Goal: Transaction & Acquisition: Purchase product/service

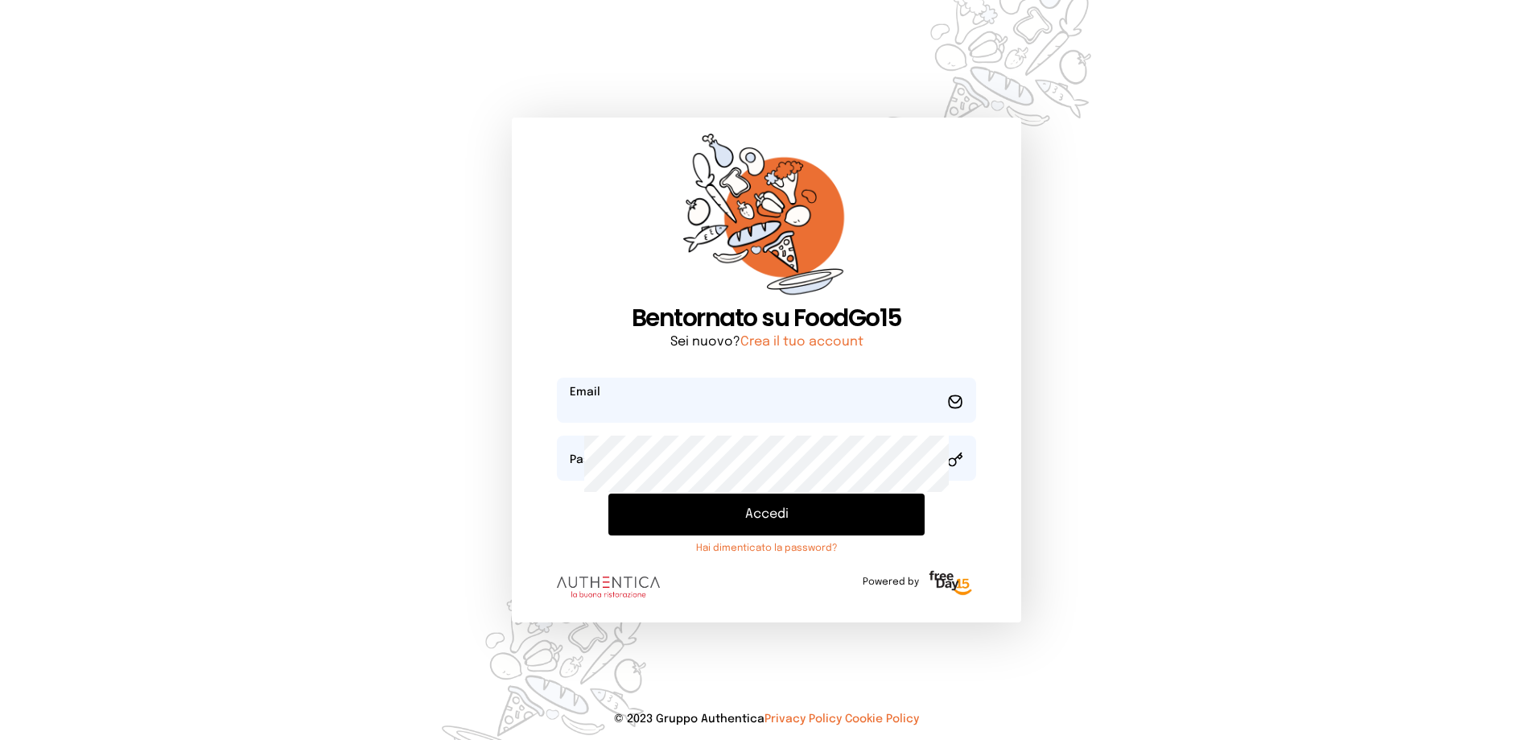
type input "**********"
click at [696, 535] on button "Accedi" at bounding box center [767, 514] width 317 height 42
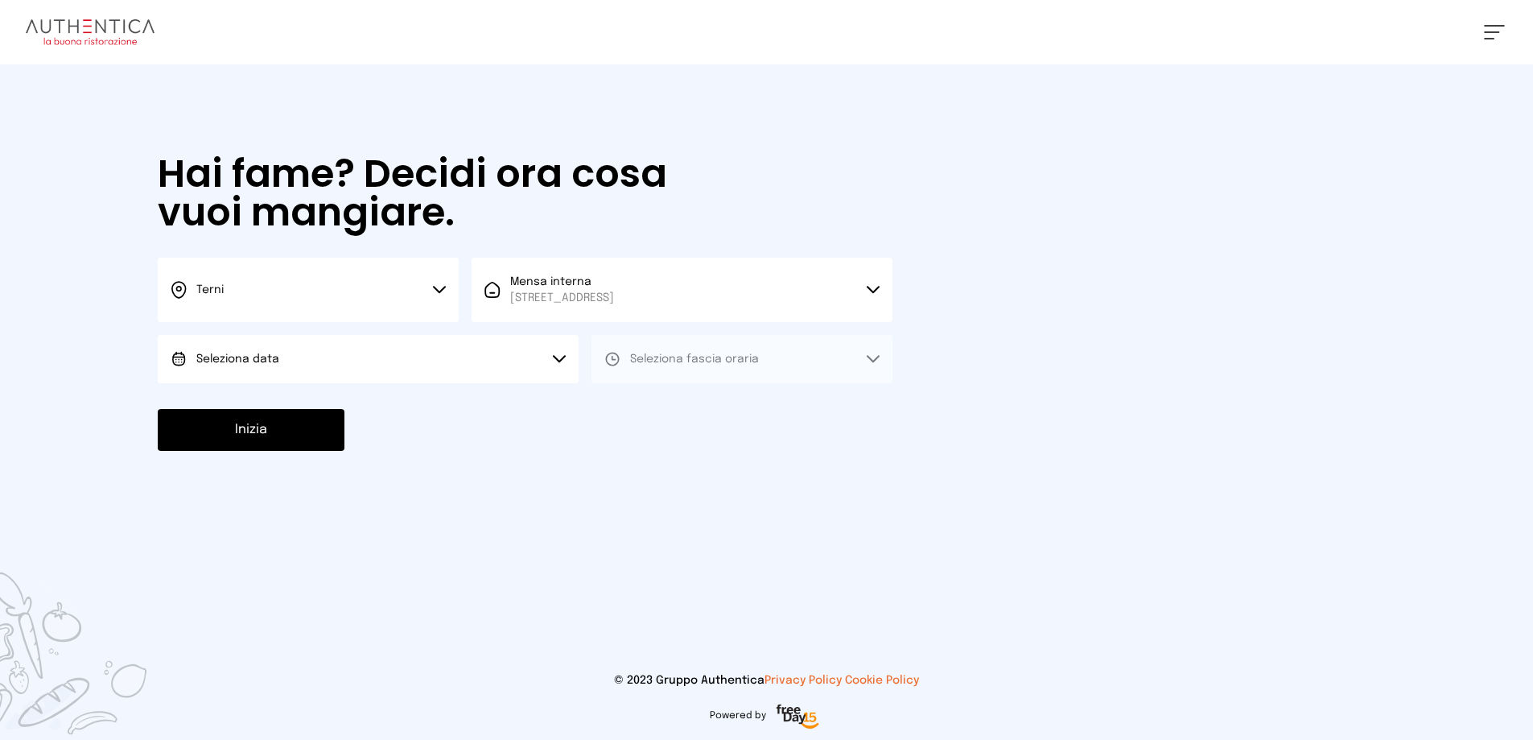
click at [407, 383] on button "Seleziona data" at bounding box center [368, 359] width 421 height 48
click at [393, 425] on li "[DATE], [DATE]" at bounding box center [368, 404] width 421 height 42
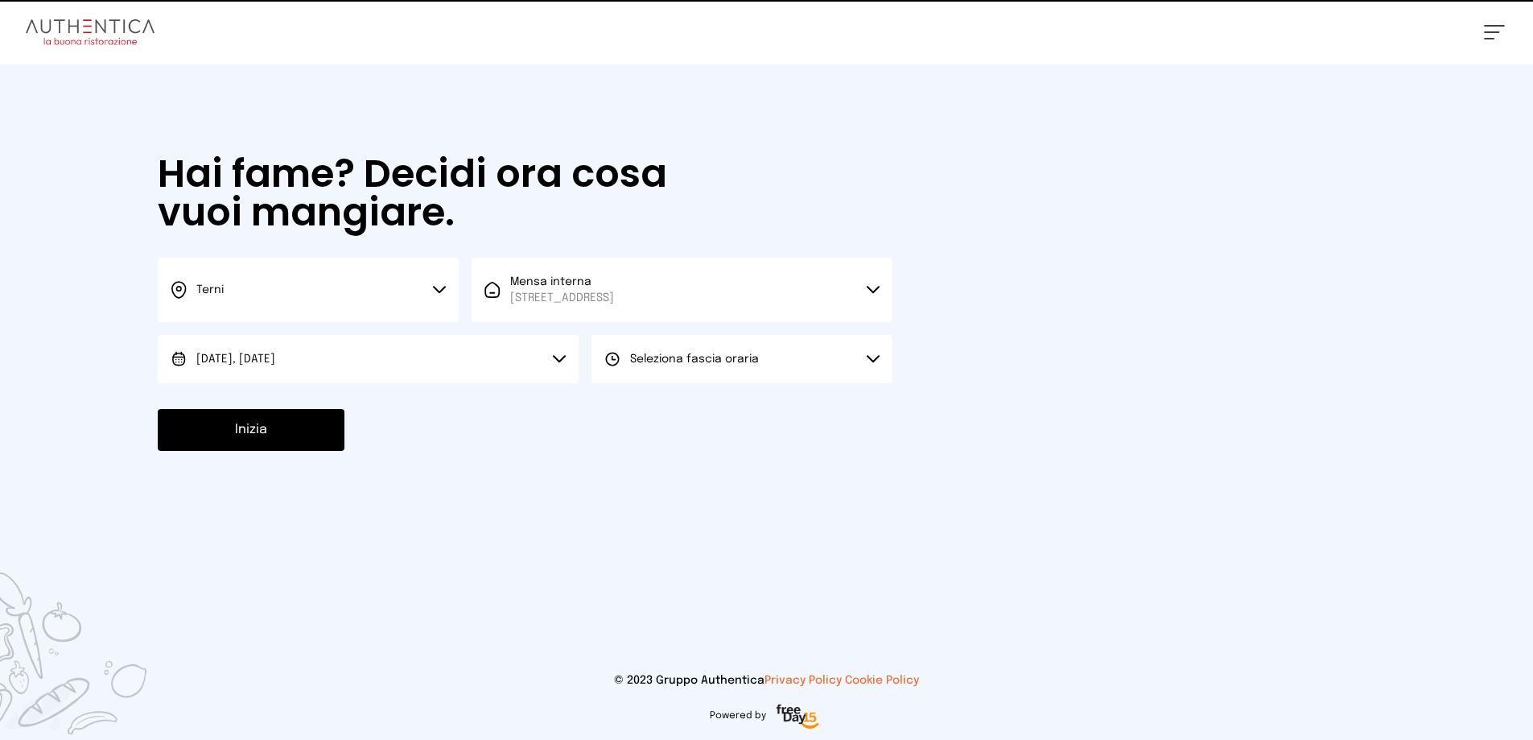
click at [748, 365] on span "Seleziona fascia oraria" at bounding box center [694, 358] width 129 height 11
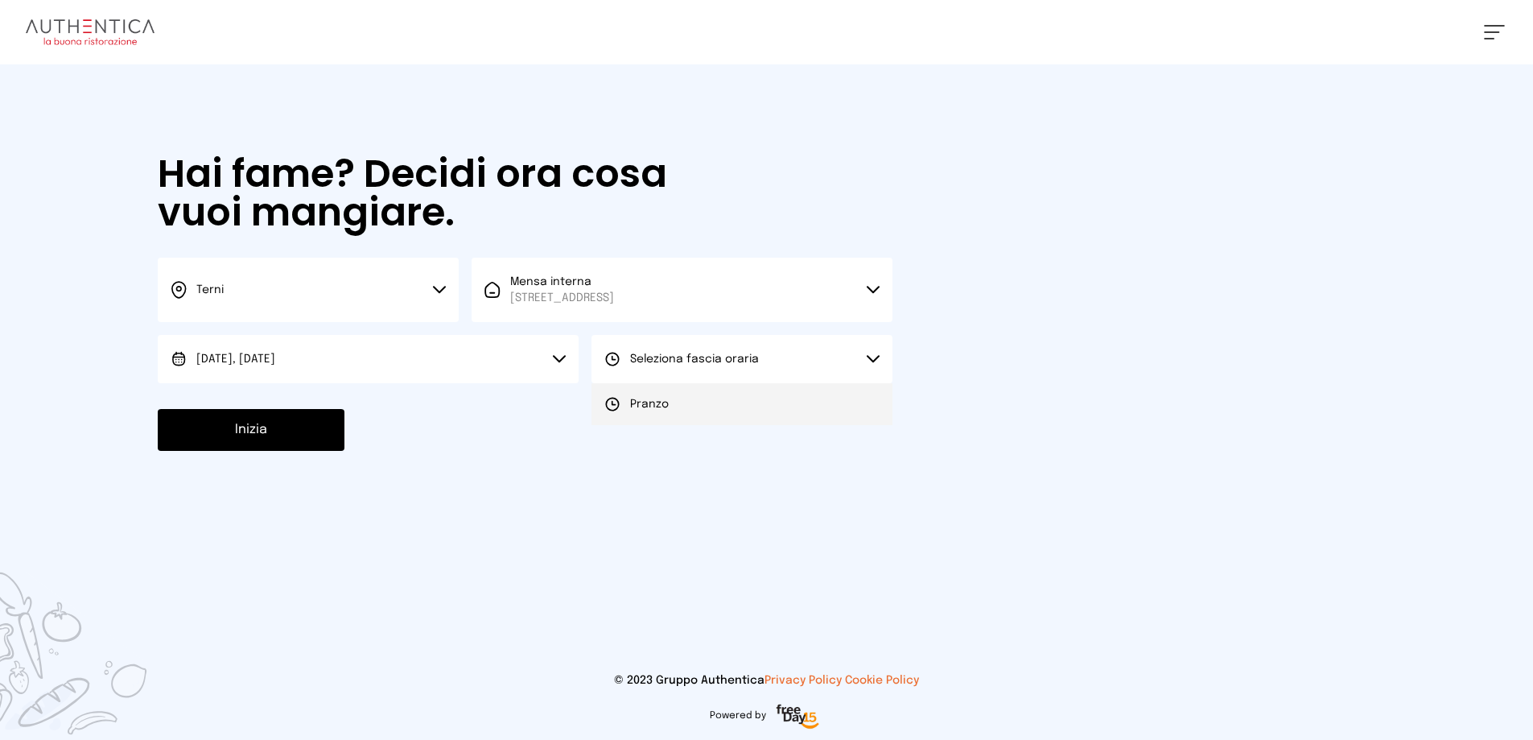
click at [743, 425] on li "Pranzo" at bounding box center [742, 404] width 301 height 42
click at [345, 451] on button "Inizia" at bounding box center [251, 430] width 187 height 42
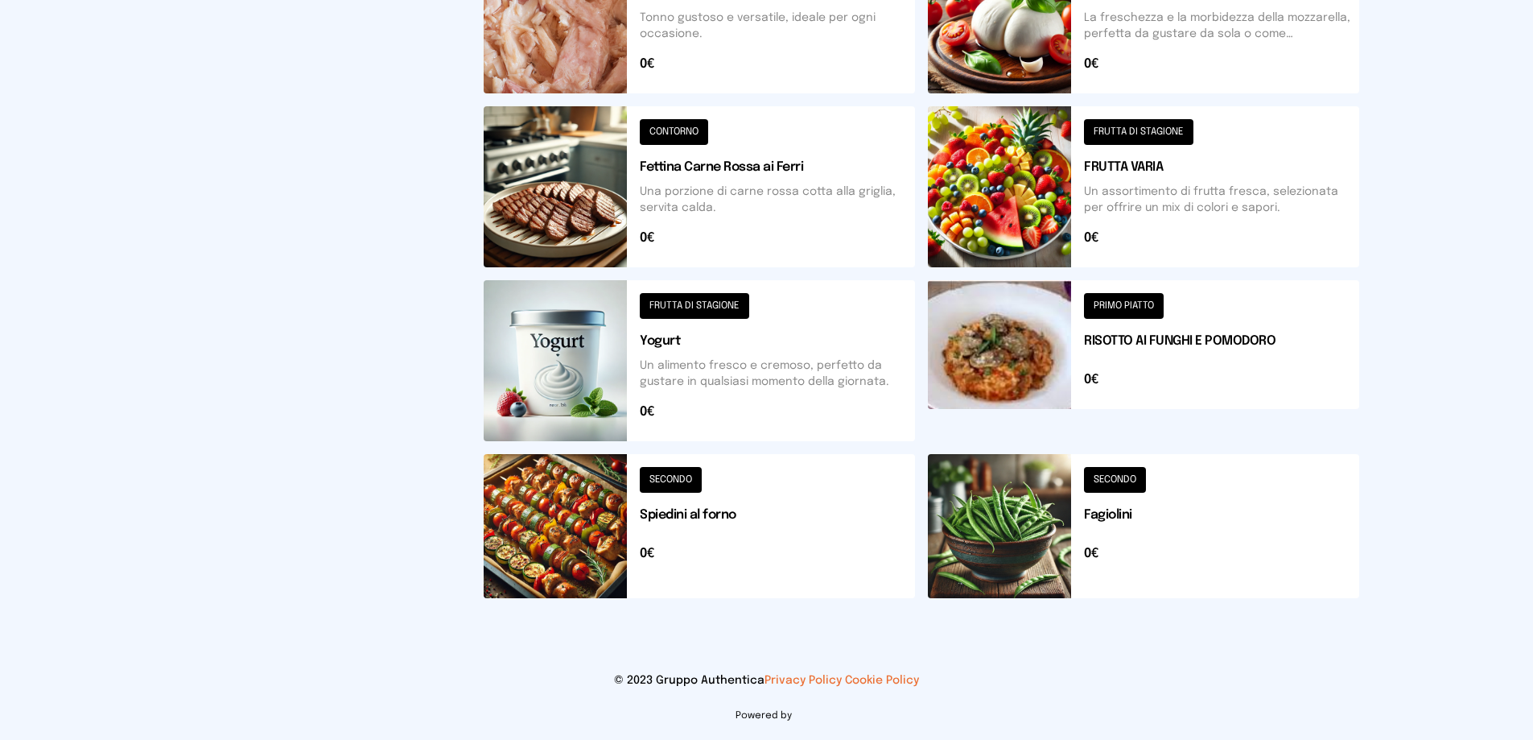
scroll to position [885, 0]
click at [750, 106] on button at bounding box center [699, 186] width 431 height 161
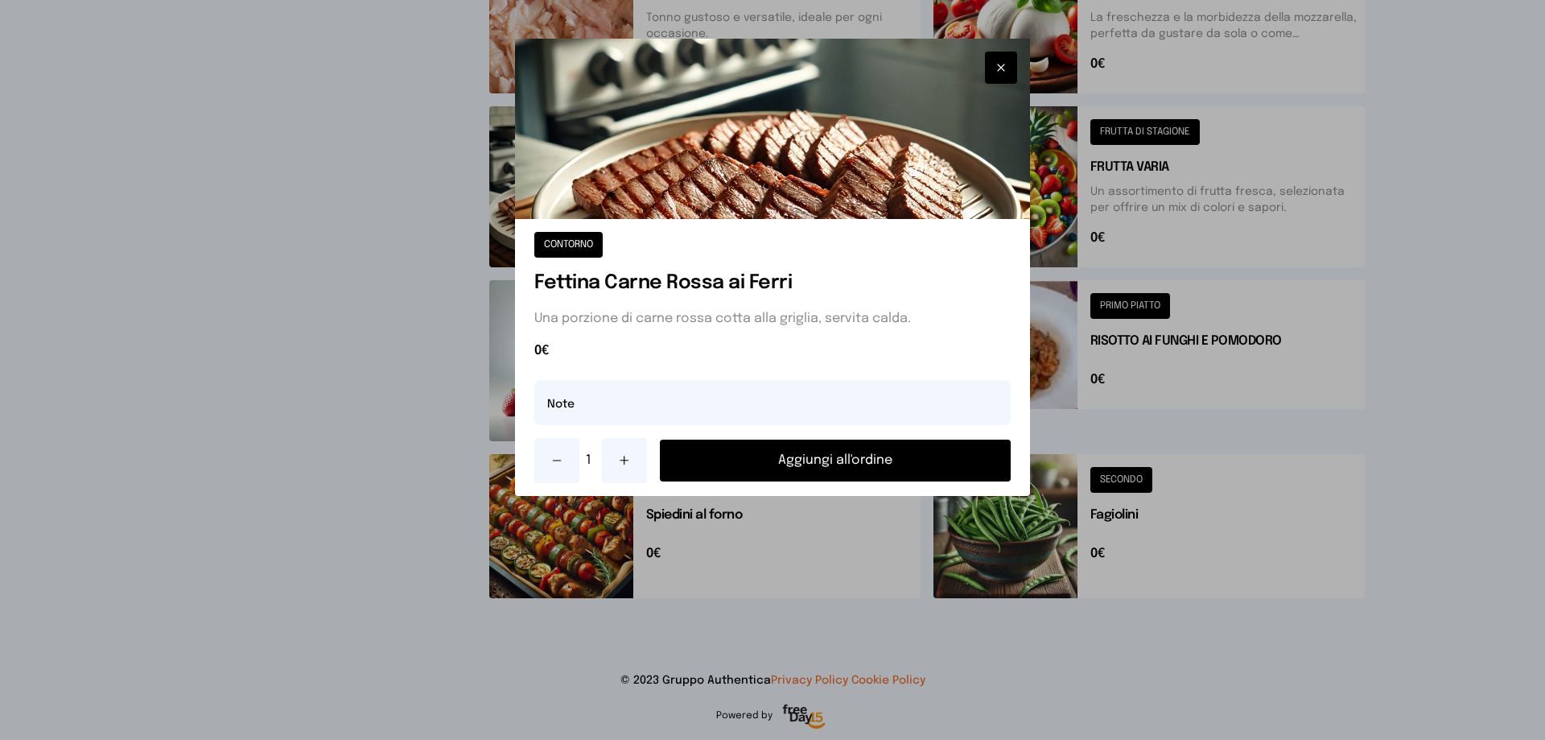
click at [835, 481] on button "Aggiungi all'ordine" at bounding box center [835, 460] width 351 height 42
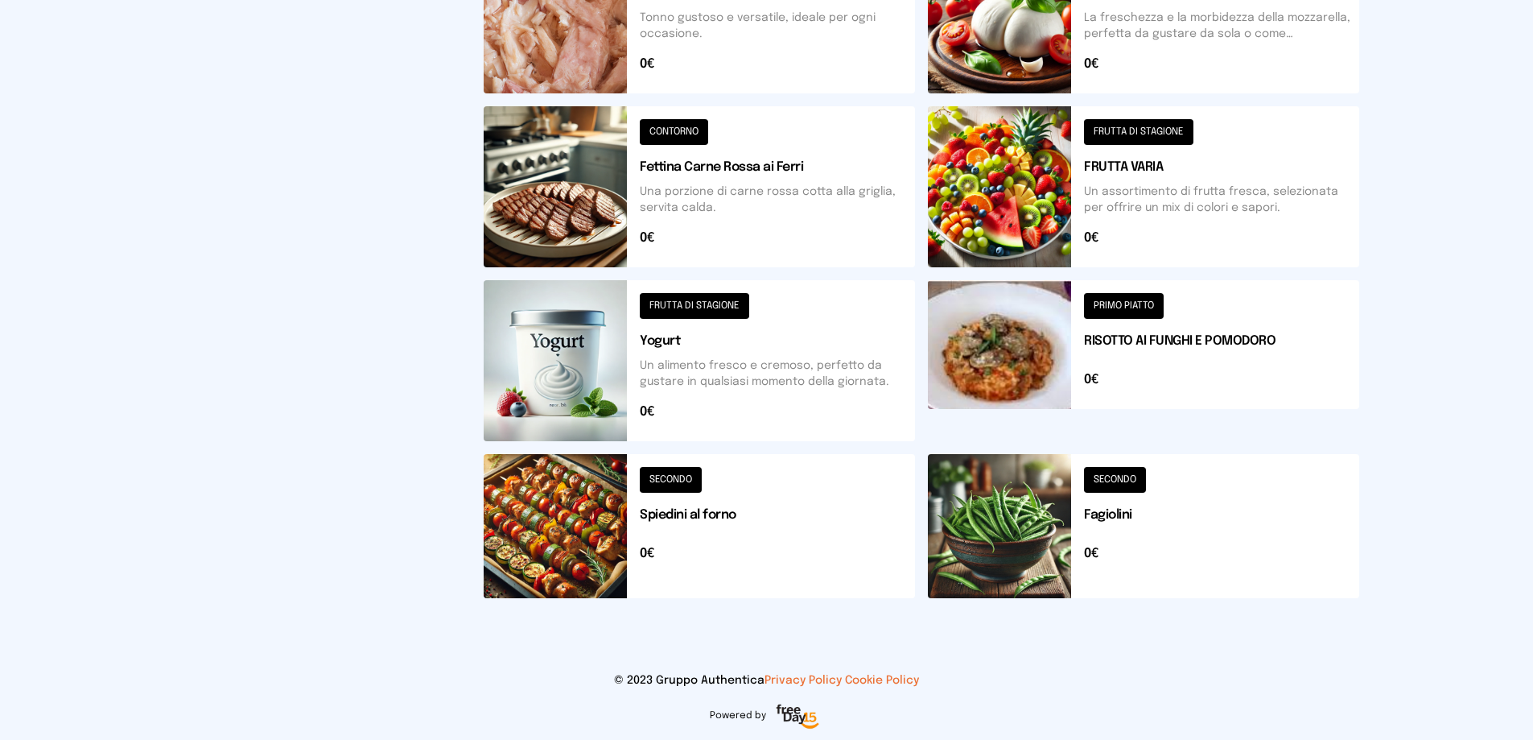
click at [1164, 484] on button at bounding box center [1143, 526] width 431 height 144
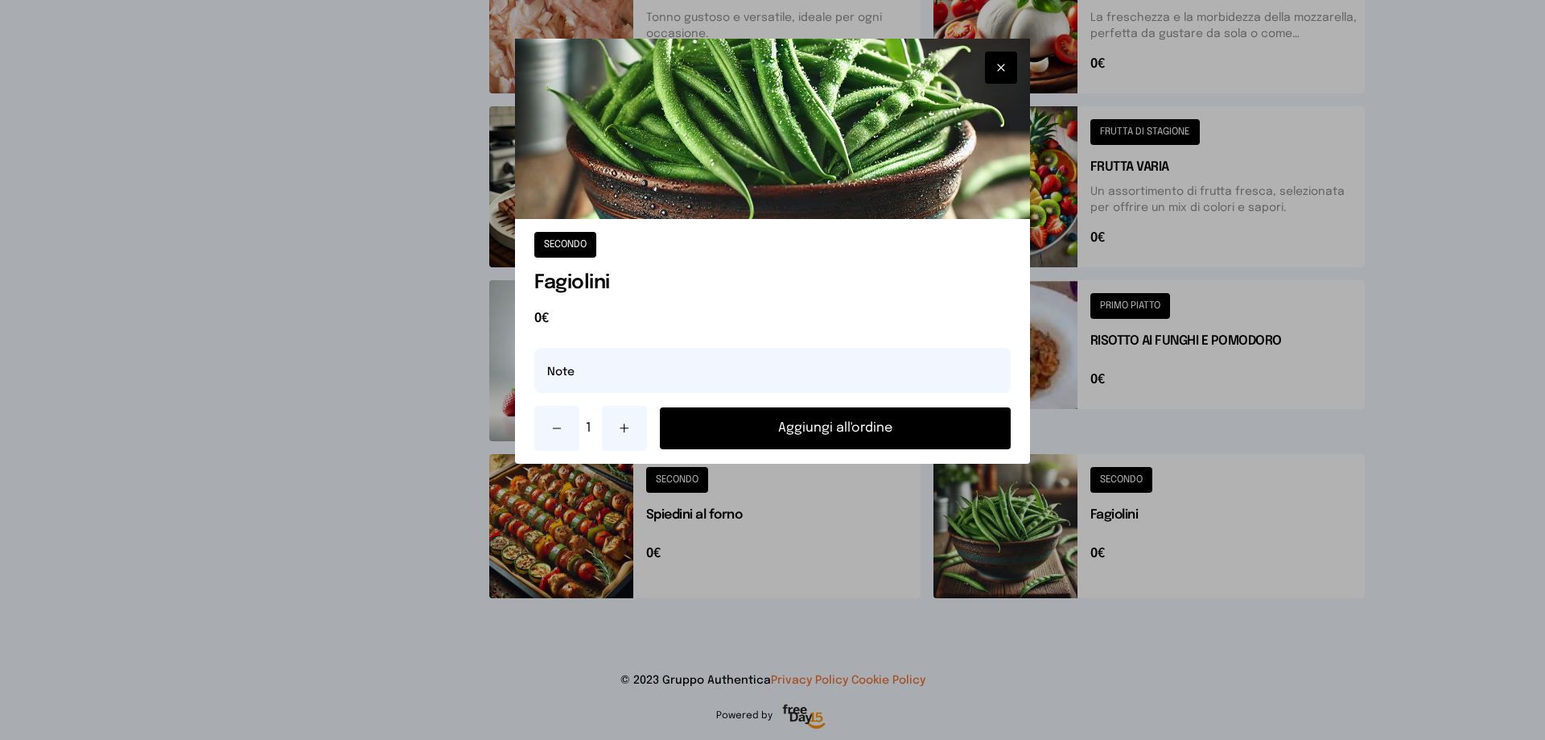
click at [794, 449] on button "Aggiungi all'ordine" at bounding box center [835, 428] width 351 height 42
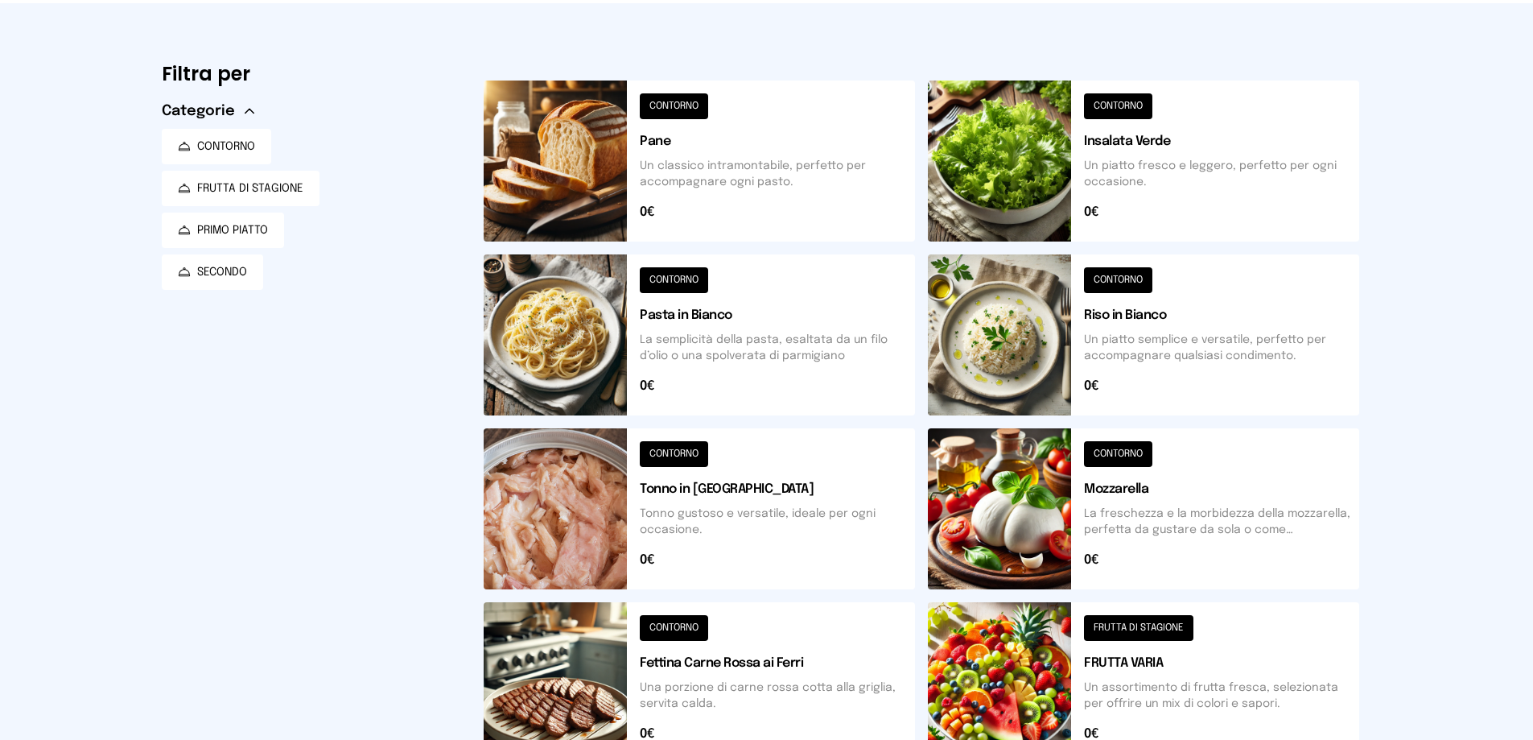
scroll to position [0, 0]
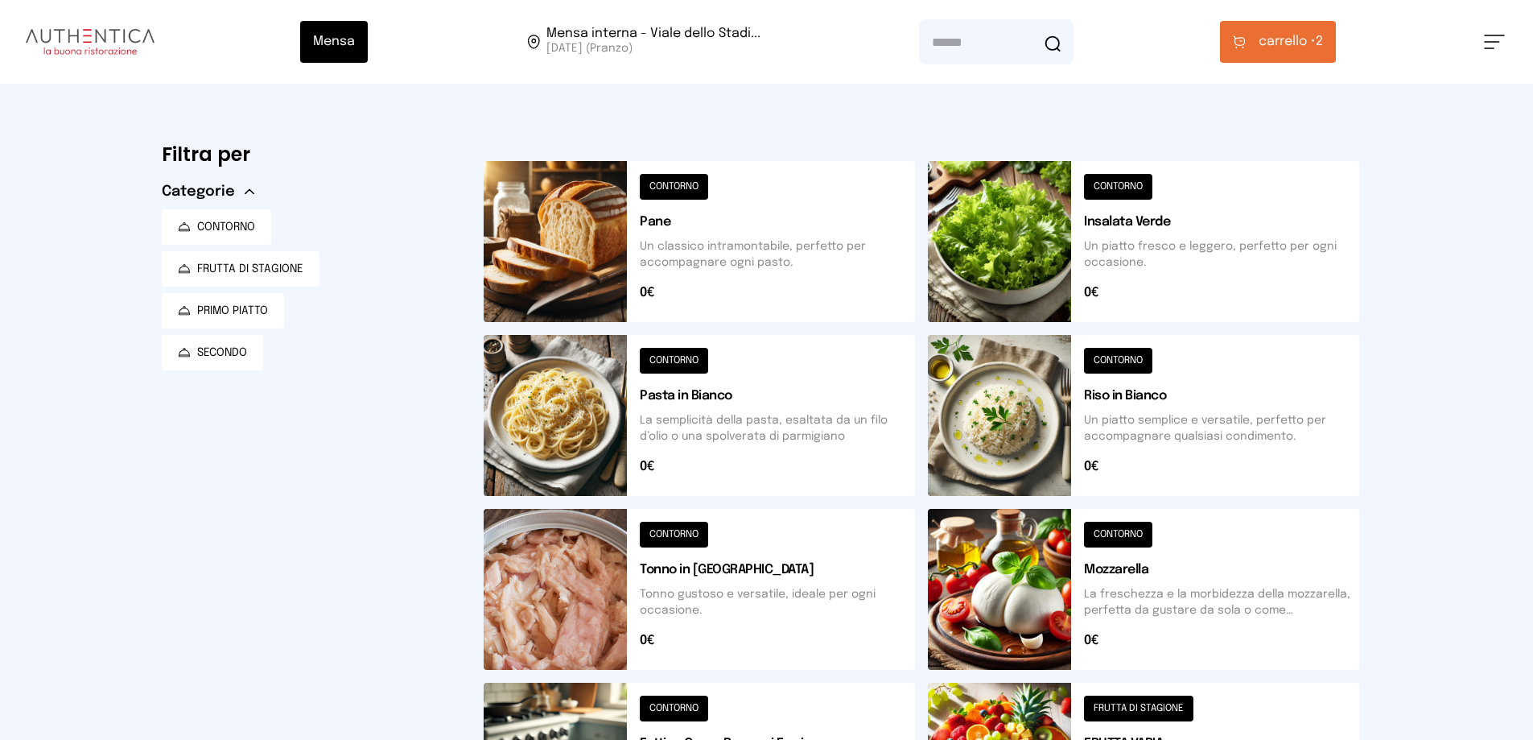
click at [1316, 52] on span "carrello •" at bounding box center [1287, 41] width 57 height 19
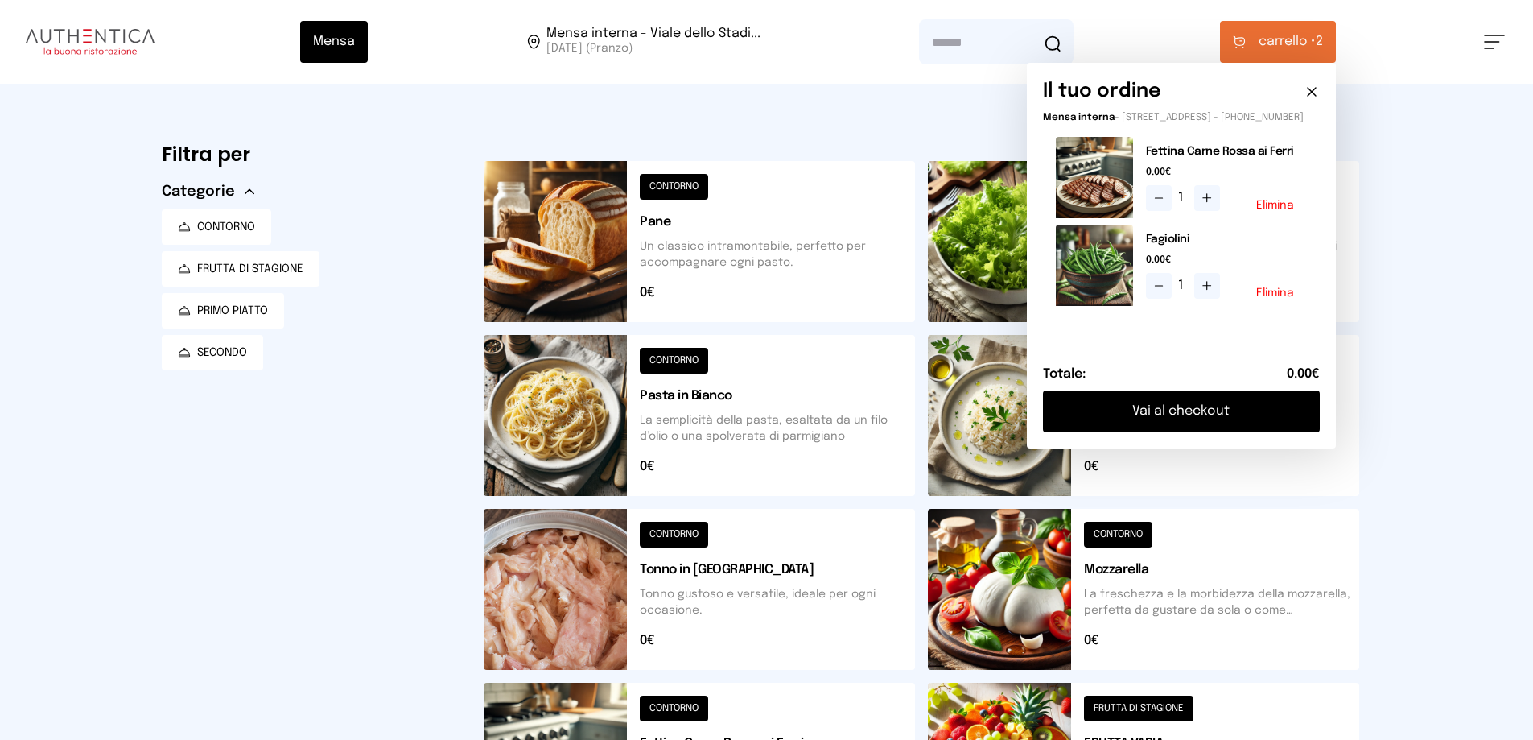
click at [1211, 432] on button "Vai al checkout" at bounding box center [1181, 411] width 277 height 42
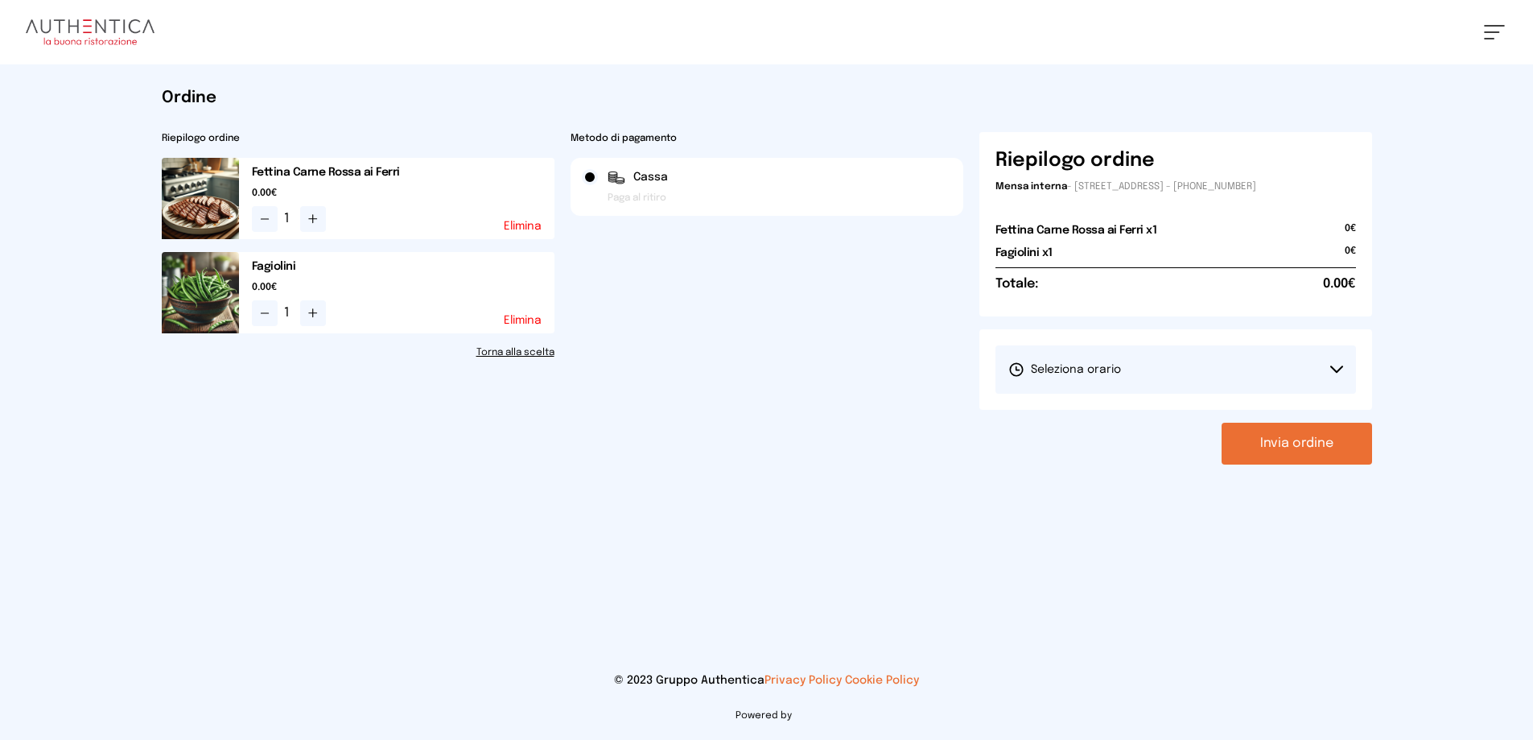
click at [1121, 378] on span "Seleziona orario" at bounding box center [1065, 369] width 113 height 16
click at [1084, 423] on span "1° Turno (13:00 - 15:00)" at bounding box center [1070, 414] width 122 height 16
click at [1265, 464] on button "Invia ordine" at bounding box center [1297, 444] width 151 height 42
